Goal: Transaction & Acquisition: Purchase product/service

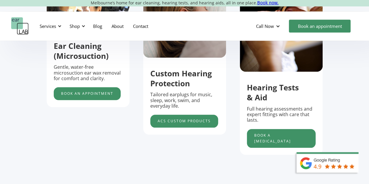
scroll to position [205, 0]
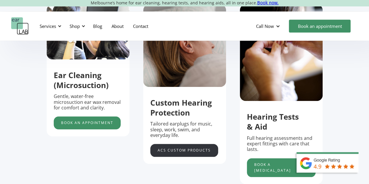
click at [192, 154] on link "acs custom products" at bounding box center [184, 150] width 68 height 13
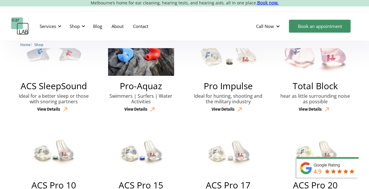
scroll to position [176, 0]
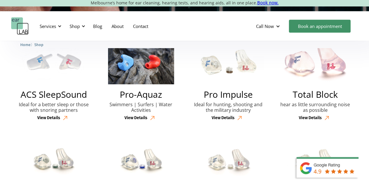
click at [56, 120] on div "View Details" at bounding box center [48, 118] width 23 height 5
